Goal: Navigation & Orientation: Find specific page/section

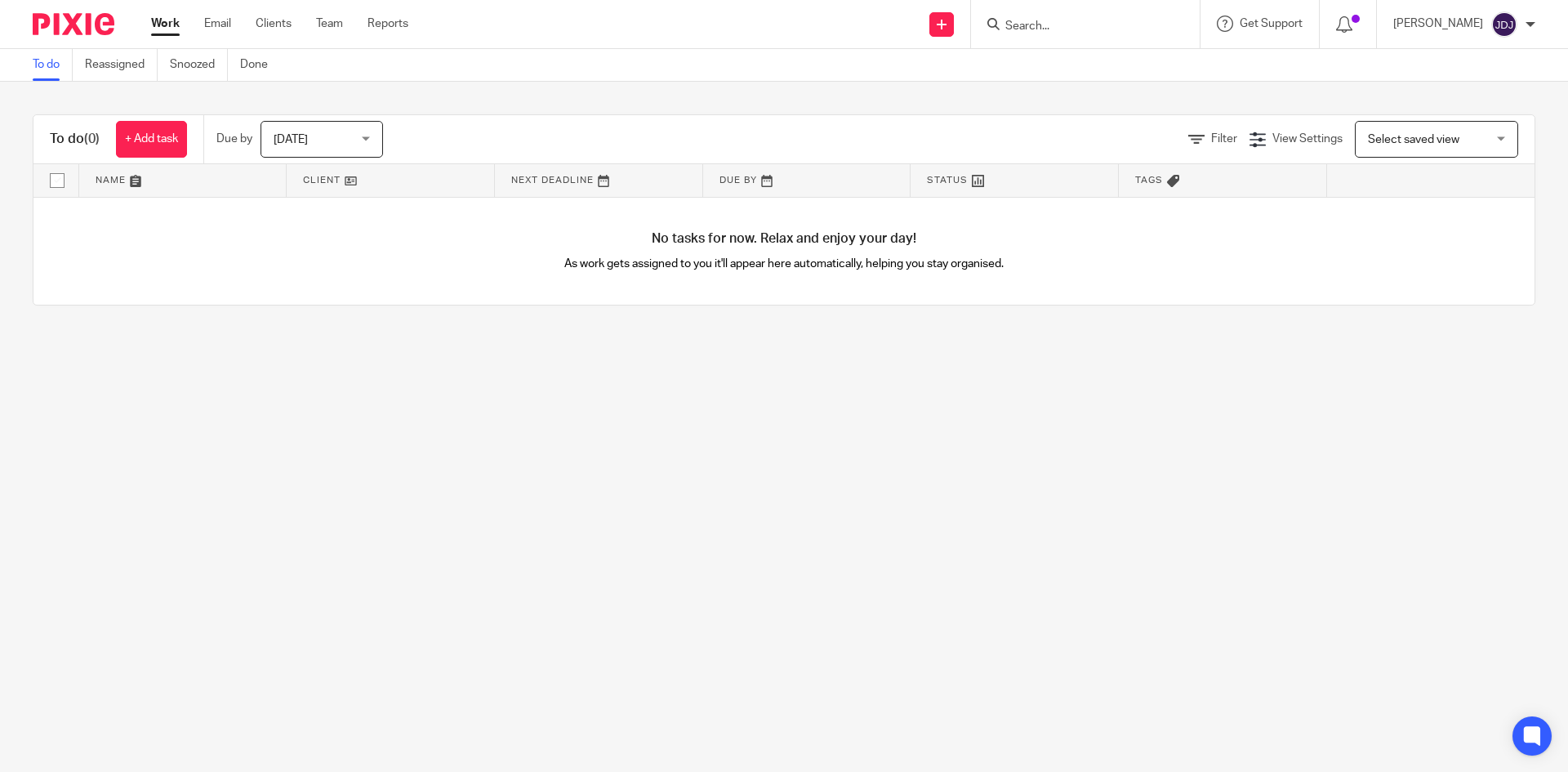
click at [160, 30] on link "Work" at bounding box center [165, 24] width 29 height 16
click at [331, 29] on link "Team" at bounding box center [329, 24] width 27 height 16
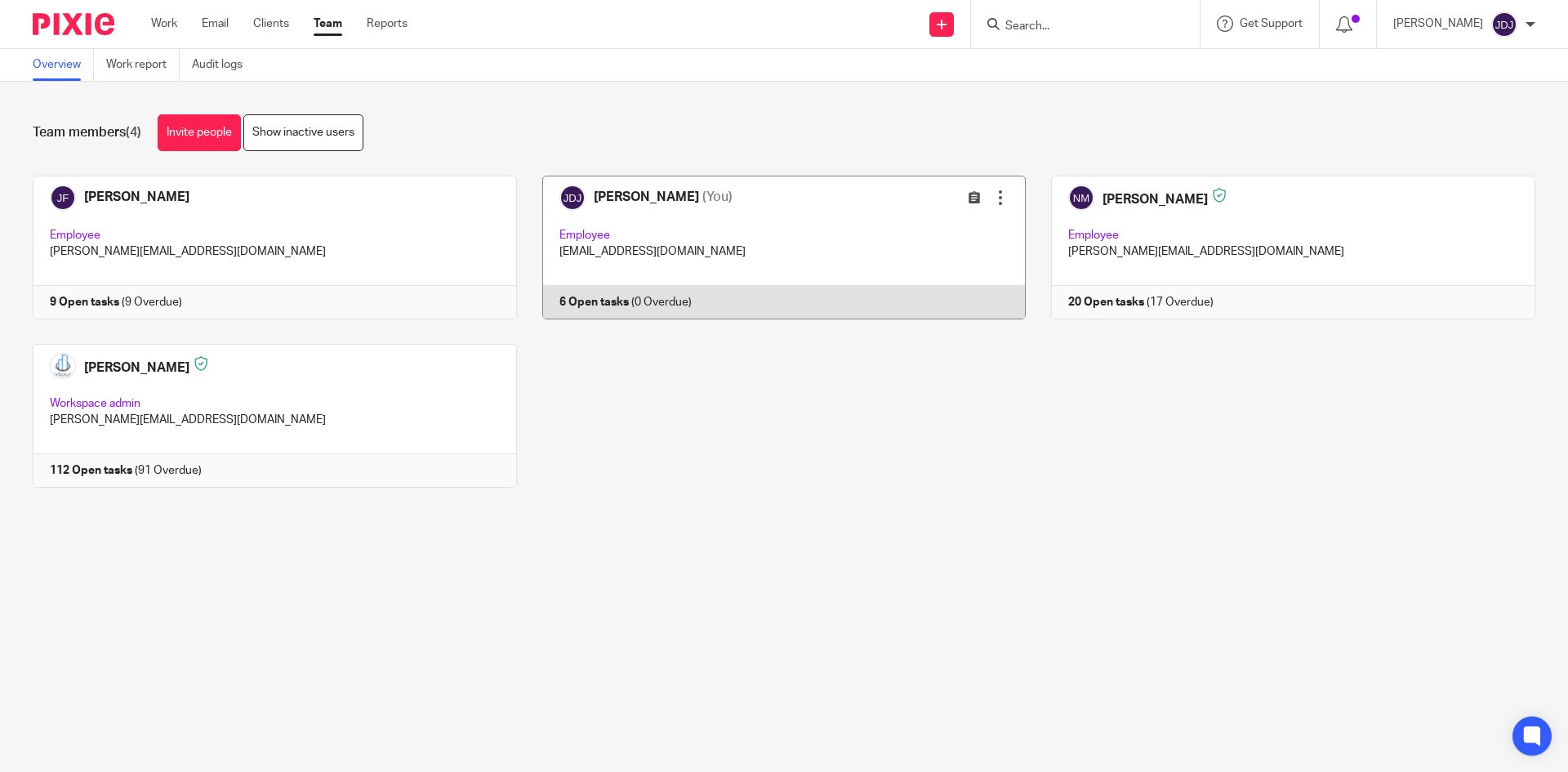
click at [605, 296] on link at bounding box center [771, 247] width 509 height 144
